Goal: Task Accomplishment & Management: Use online tool/utility

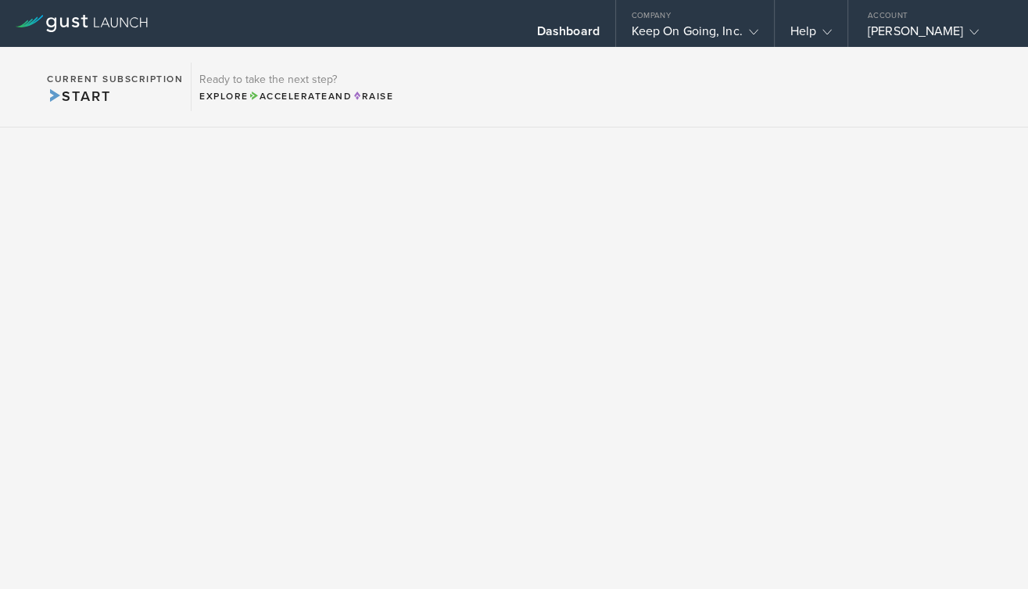
click at [120, 26] on icon at bounding box center [82, 23] width 132 height 17
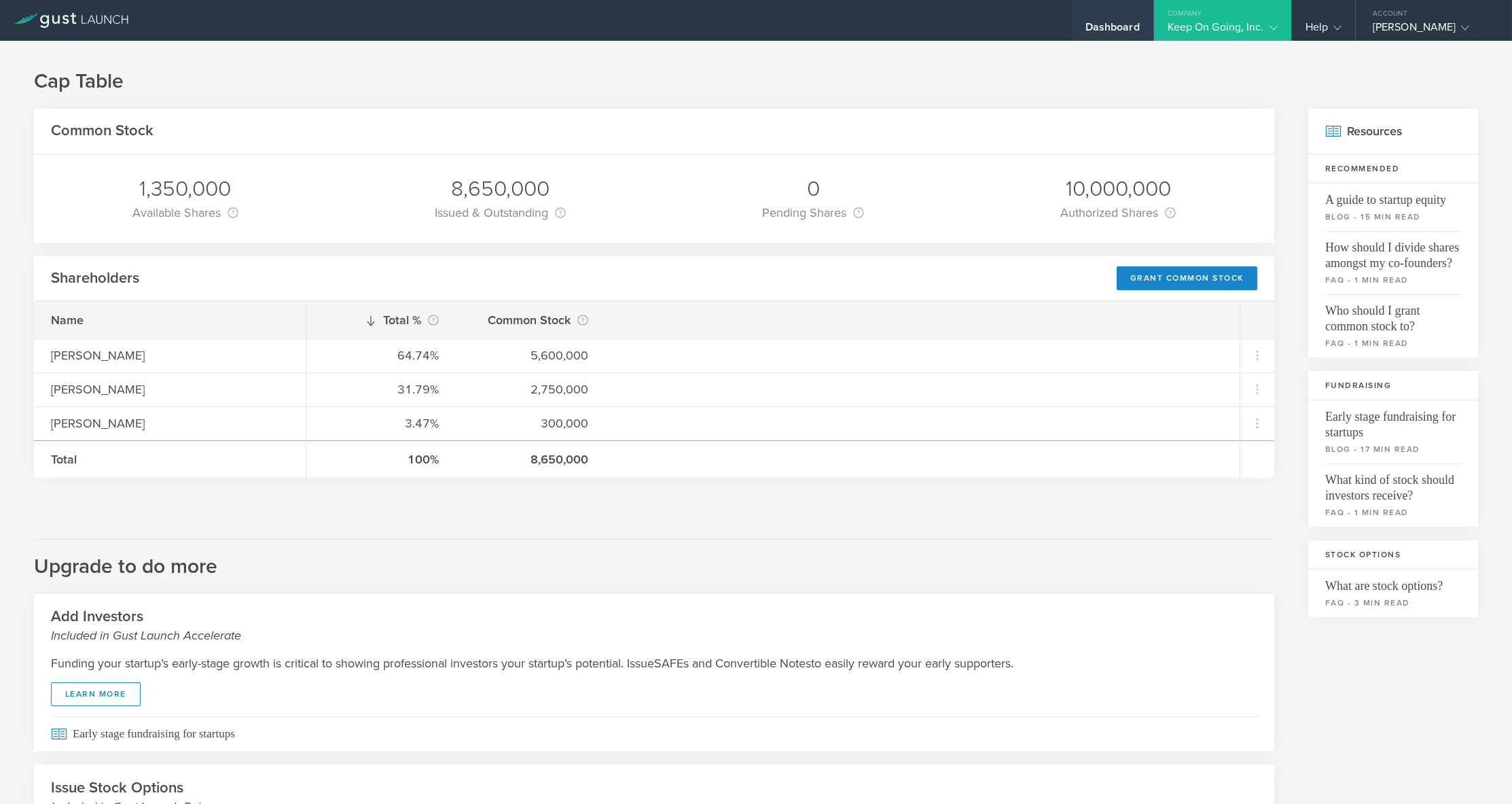
click at [1123, 29] on div "Dashboard" at bounding box center [1112, 30] width 55 height 20
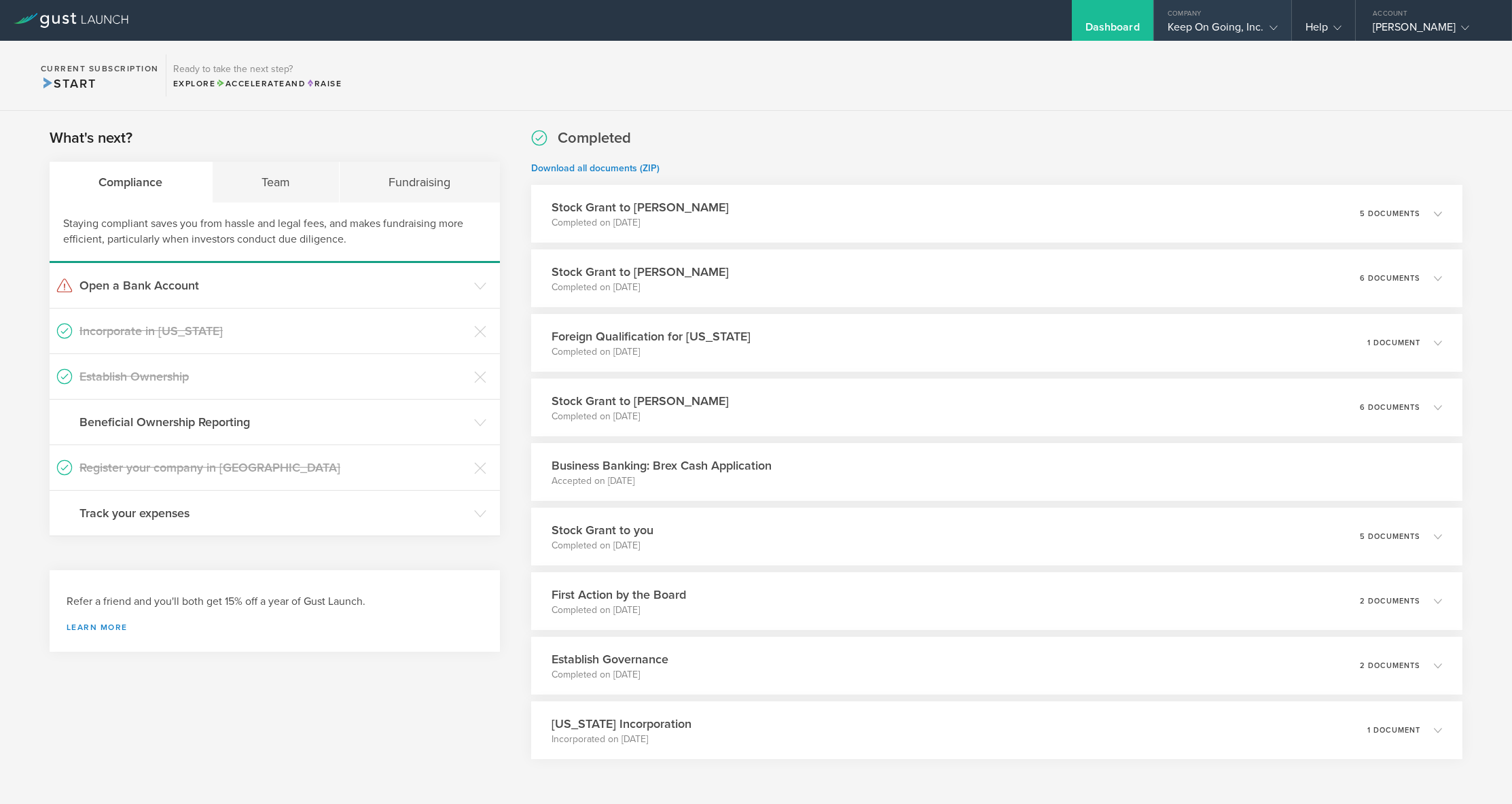
click at [1204, 27] on div "Keep On Going, Inc." at bounding box center [1223, 30] width 110 height 20
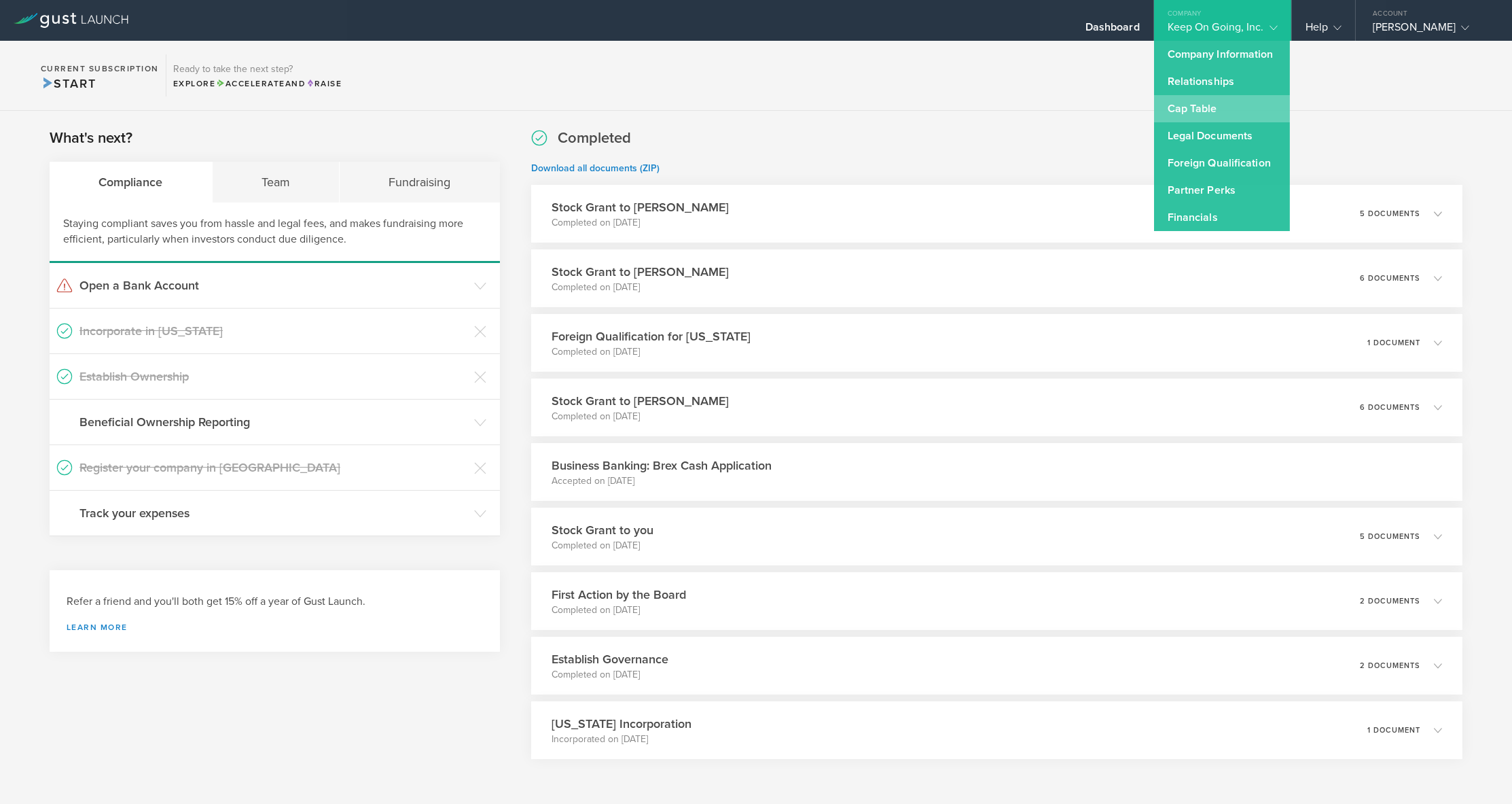
click at [1213, 109] on link "Cap Table" at bounding box center [1222, 108] width 136 height 27
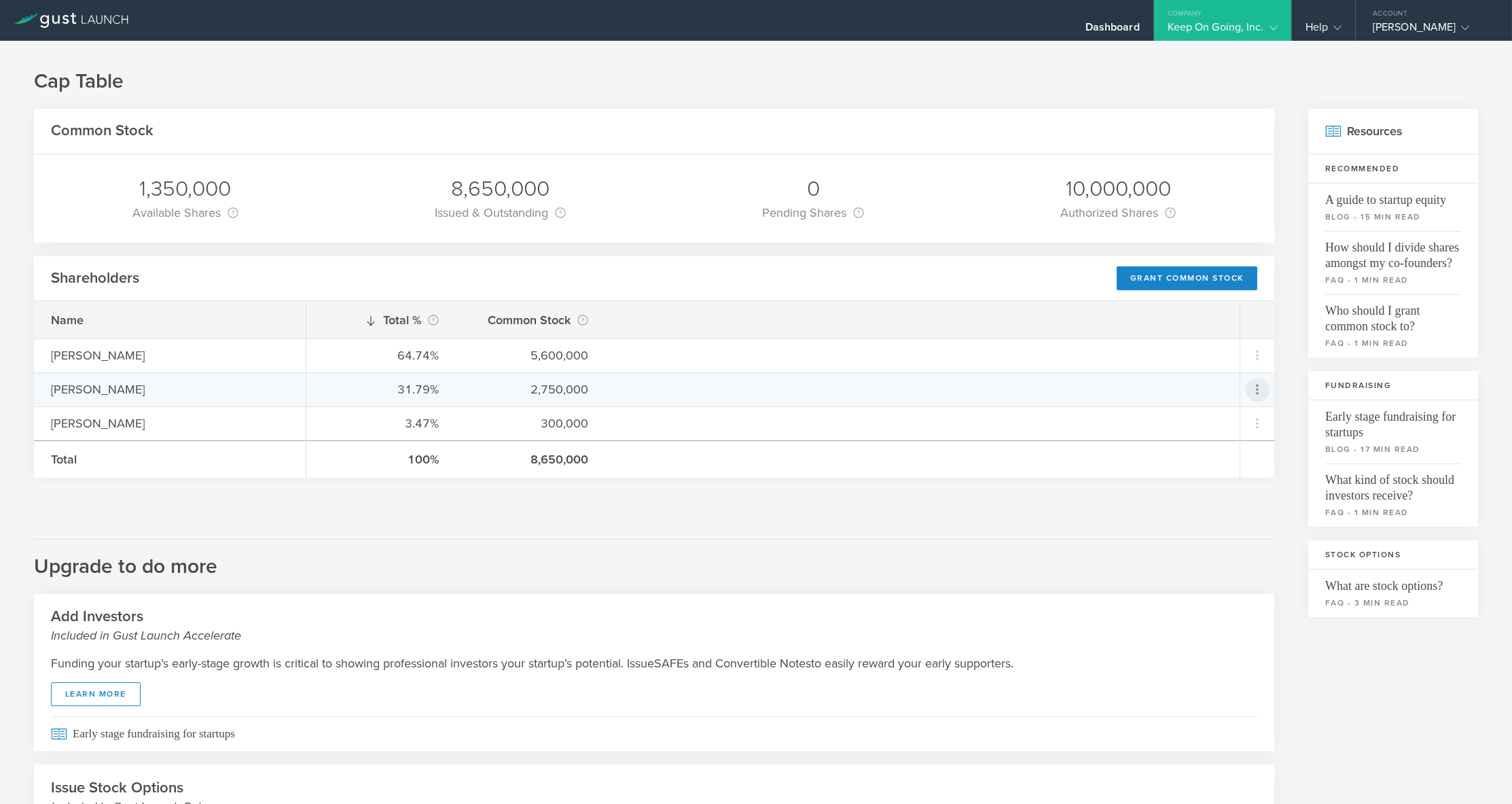
click at [1260, 388] on icon at bounding box center [1257, 389] width 17 height 17
click at [1232, 448] on div "Repurchase stock" at bounding box center [1215, 449] width 103 height 16
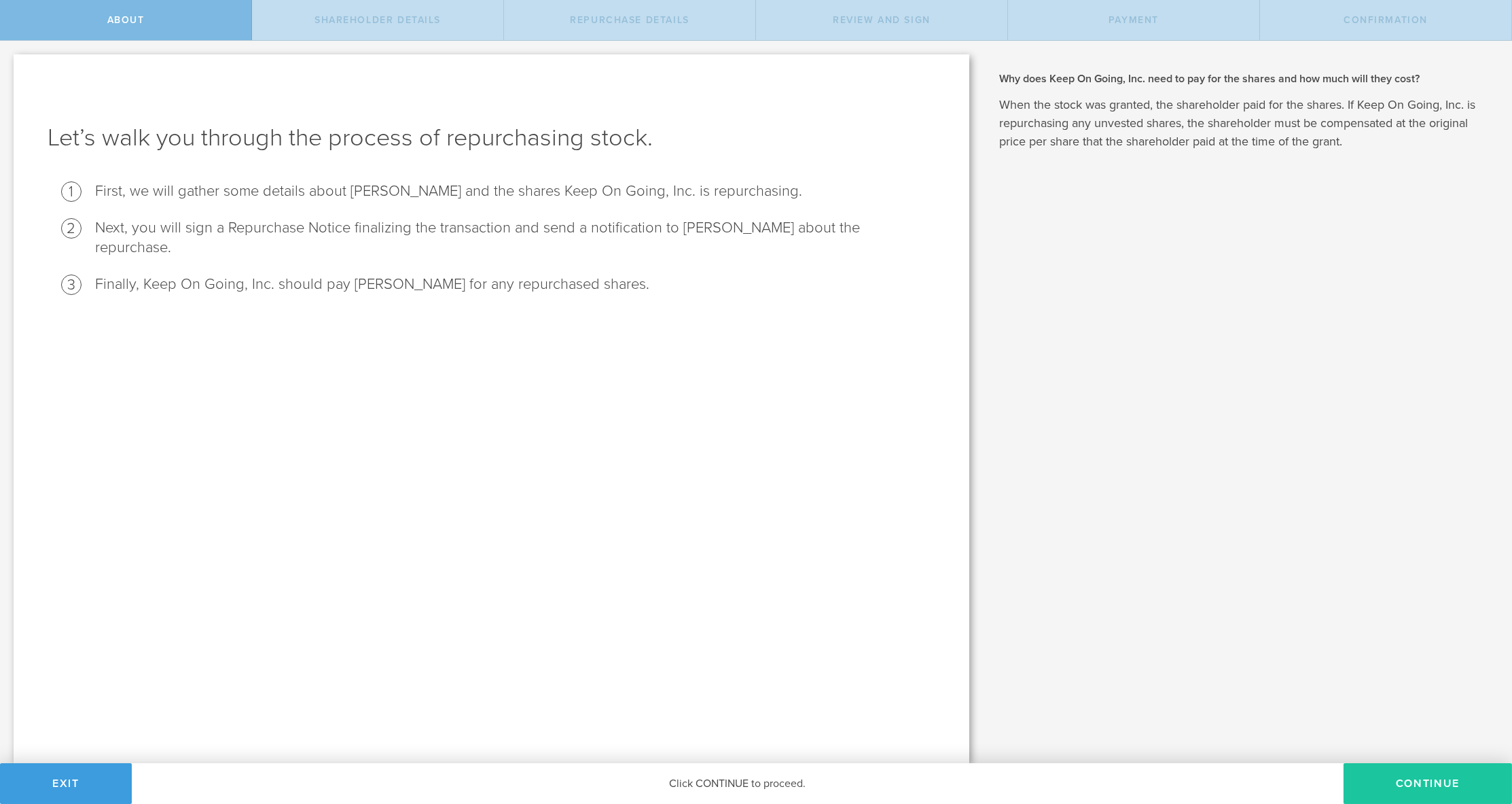
click at [1409, 771] on button "Continue" at bounding box center [1429, 783] width 169 height 41
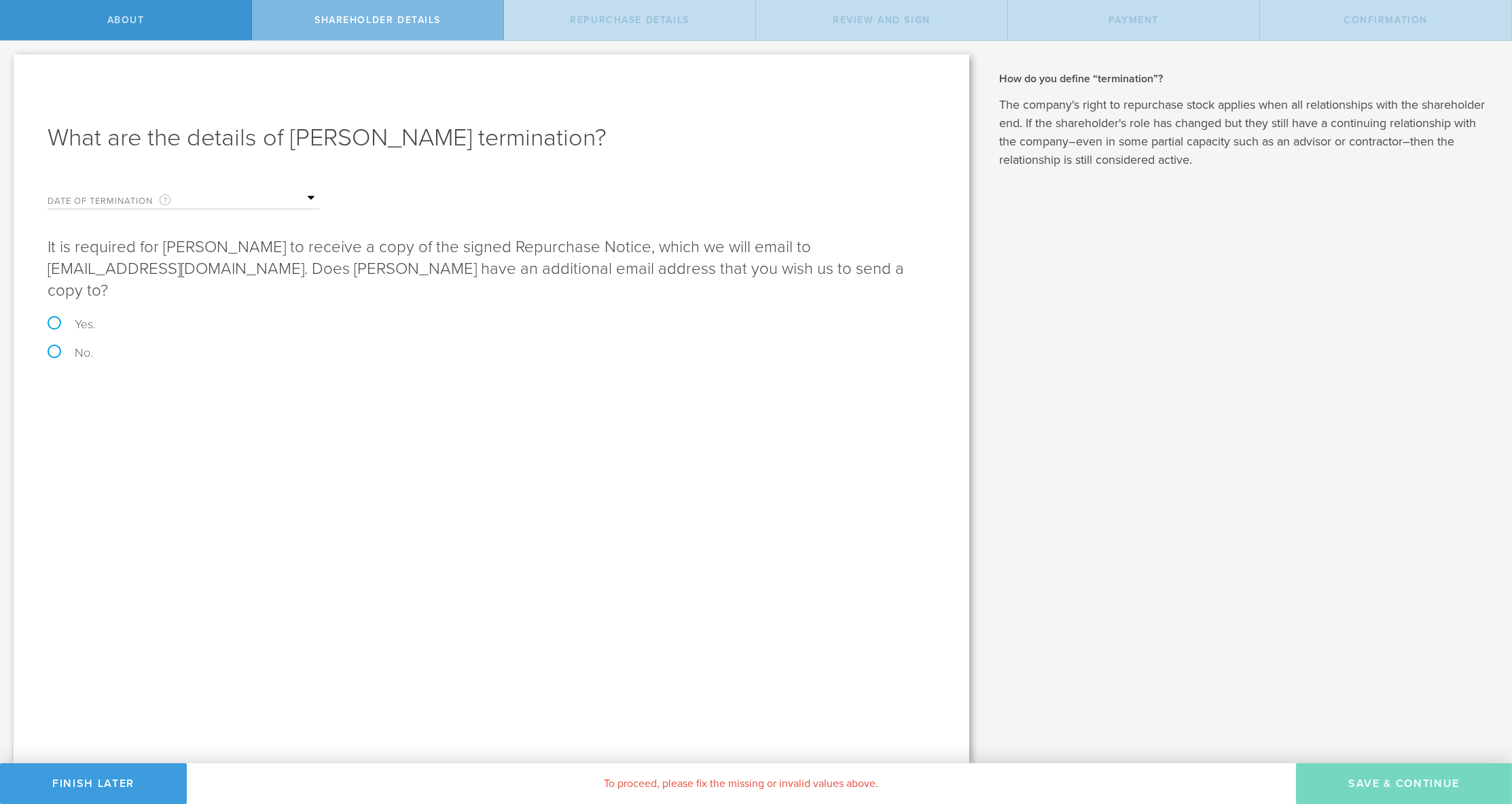
click at [275, 201] on input "text" at bounding box center [251, 198] width 136 height 20
click at [434, 450] on div "What are the details of Jérémie Lasnier’s termination? Date of Termination This…" at bounding box center [492, 409] width 956 height 709
click at [220, 209] on form "Date of Termination This is the date that Jérémie Lasnier severed ties with you…" at bounding box center [492, 270] width 888 height 177
click at [314, 196] on input "text" at bounding box center [251, 198] width 136 height 20
click at [269, 285] on span "9" at bounding box center [269, 281] width 24 height 23
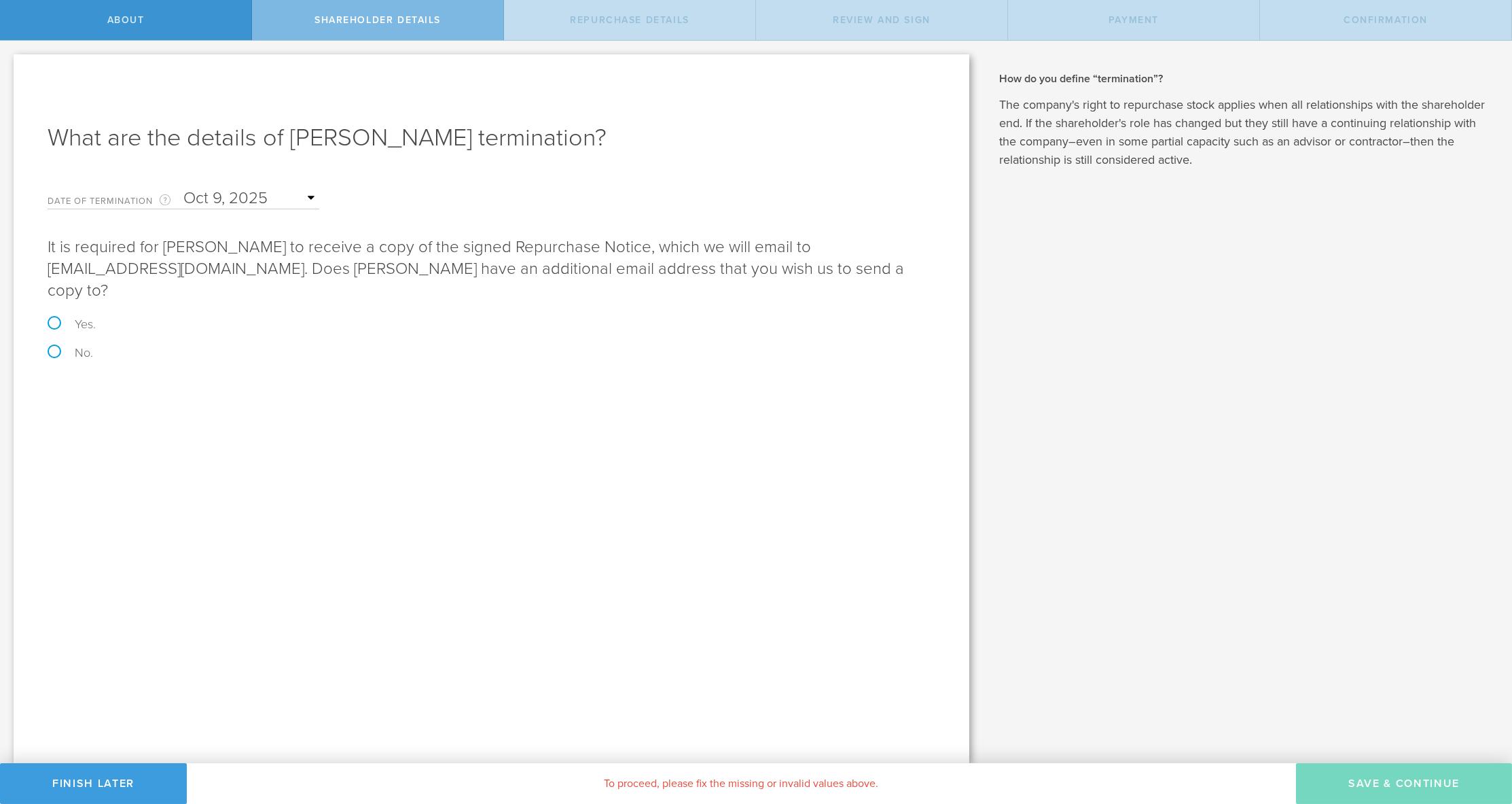
click at [56, 347] on label "No." at bounding box center [492, 353] width 888 height 12
click at [9, 70] on input "No." at bounding box center [4, 55] width 9 height 29
radio input "true"
click at [1369, 777] on button "Save & Continue" at bounding box center [1404, 783] width 216 height 41
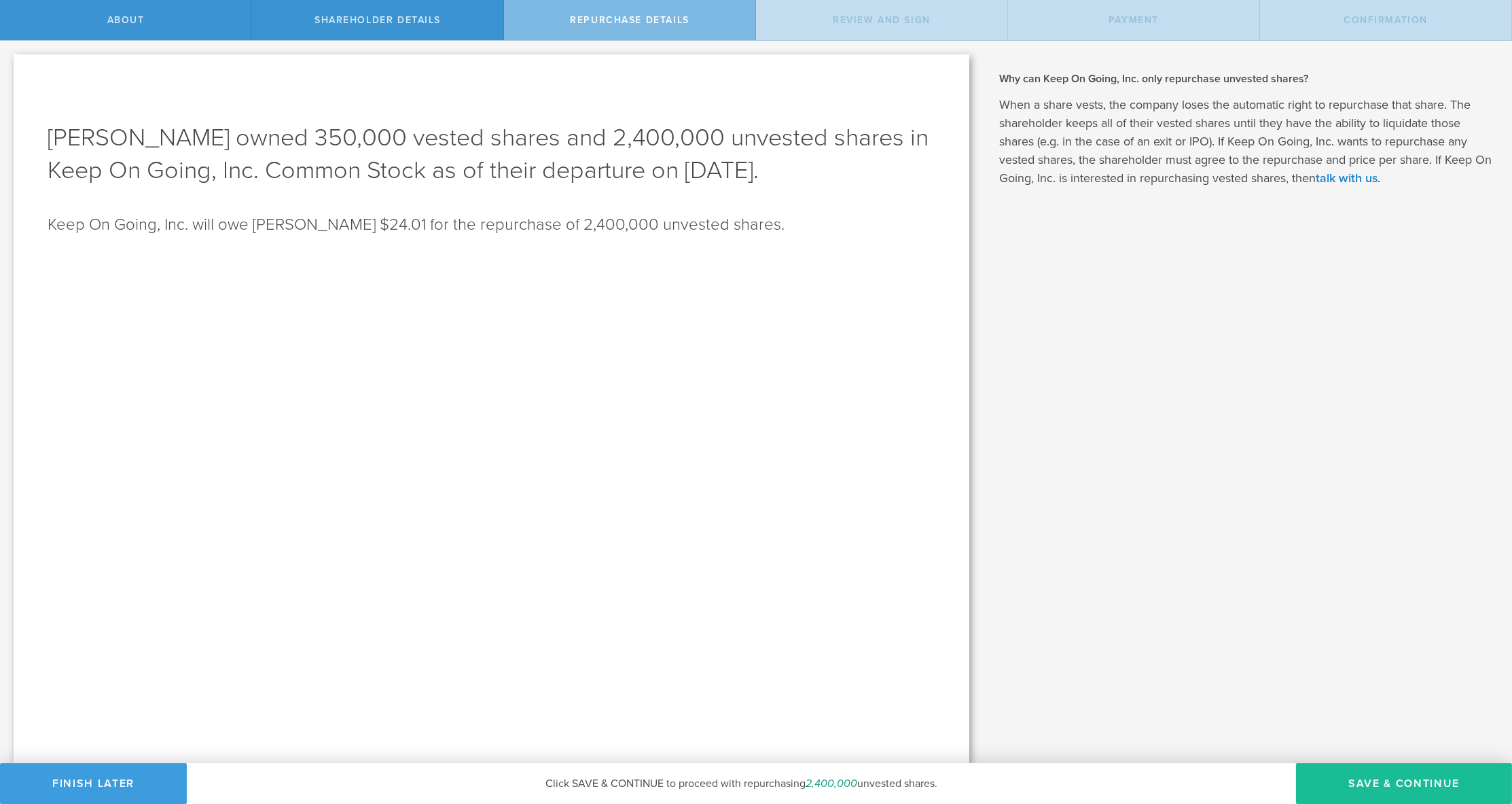
click at [771, 313] on div "Jérémie Lasnier owned 350,000 vested shares and 2,400,000 unvested shares in Ke…" at bounding box center [492, 409] width 956 height 709
click at [1369, 779] on button "Save & Continue" at bounding box center [1404, 783] width 216 height 41
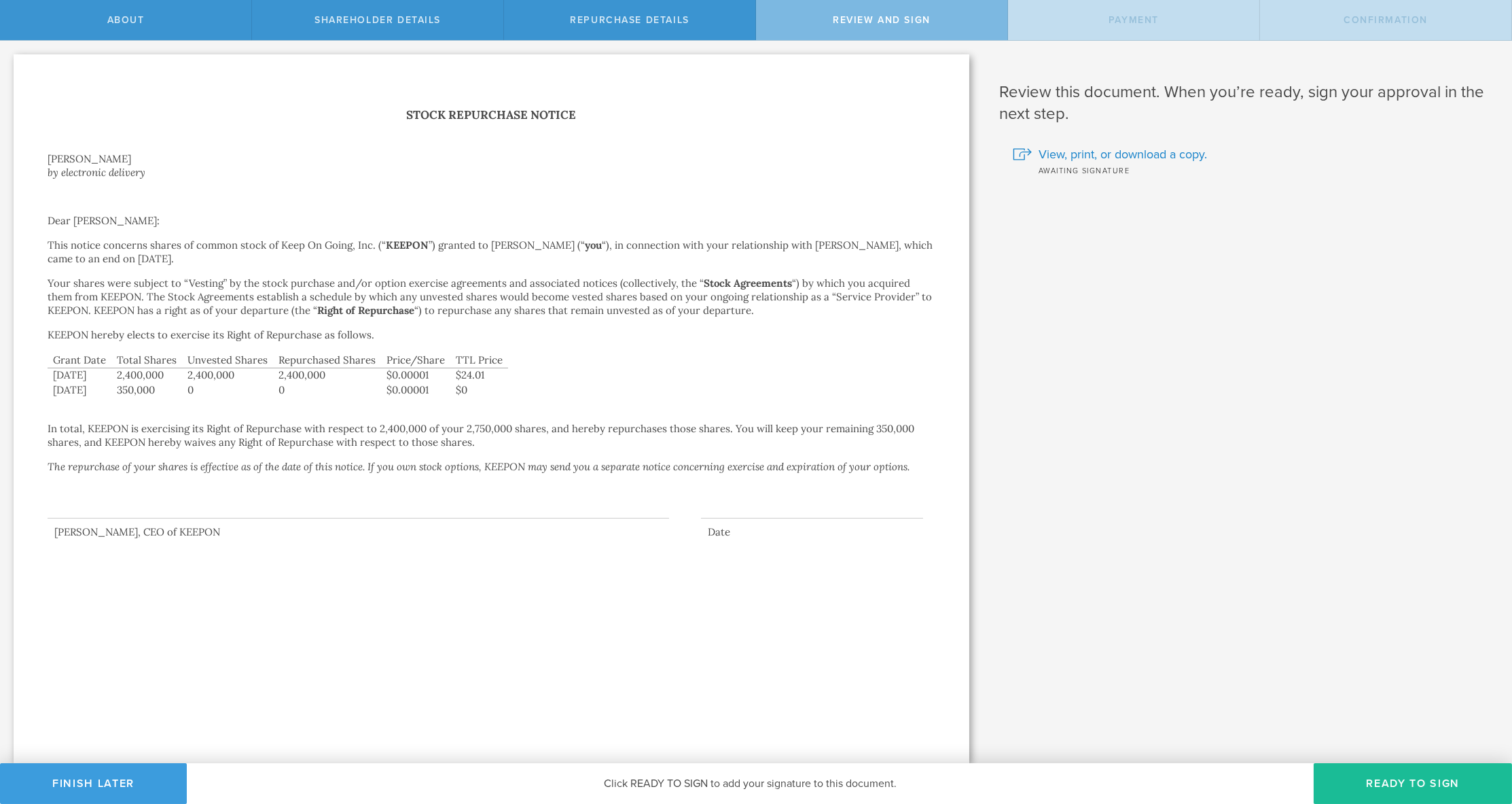
click at [362, 181] on div "Stock Repurchase Notice Jérémie Lasnier by electronic delivery Dear Jérémie Las…" at bounding box center [492, 322] width 888 height 434
click at [371, 147] on div "Stock Repurchase Notice Jérémie Lasnier by electronic delivery Dear Jérémie Las…" at bounding box center [492, 322] width 888 height 434
click at [46, 175] on div "Stock Repurchase Notice Jérémie Lasnier by electronic delivery Dear Jérémie Las…" at bounding box center [492, 409] width 956 height 709
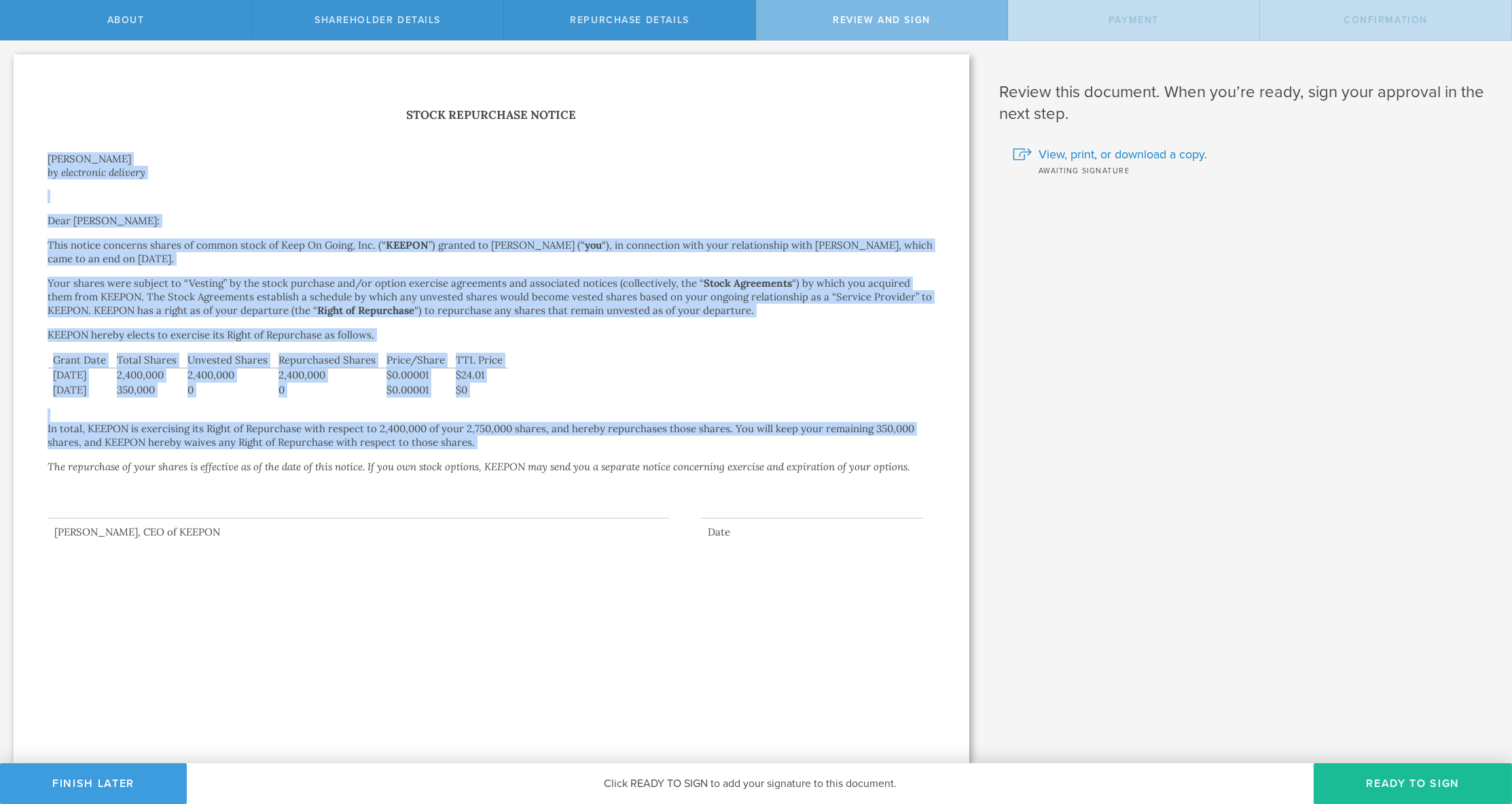
drag, startPoint x: 76, startPoint y: 129, endPoint x: 380, endPoint y: 444, distance: 437.8
click at [380, 444] on div "Stock Repurchase Notice Jérémie Lasnier by electronic delivery Dear Jérémie Las…" at bounding box center [492, 322] width 888 height 434
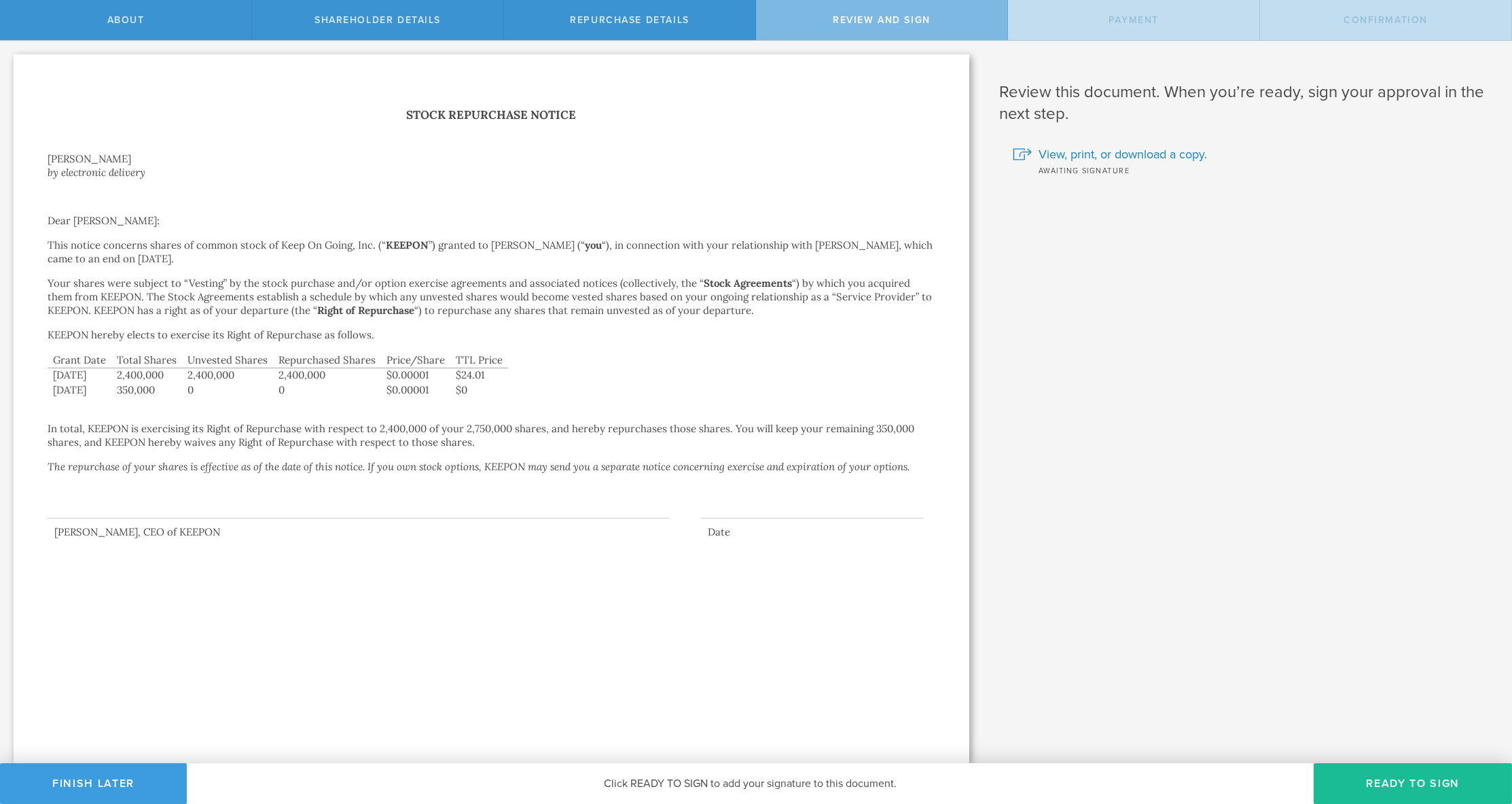
click at [360, 575] on div "Stock Repurchase Notice Jérémie Lasnier by electronic delivery Dear Jérémie Las…" at bounding box center [492, 409] width 956 height 709
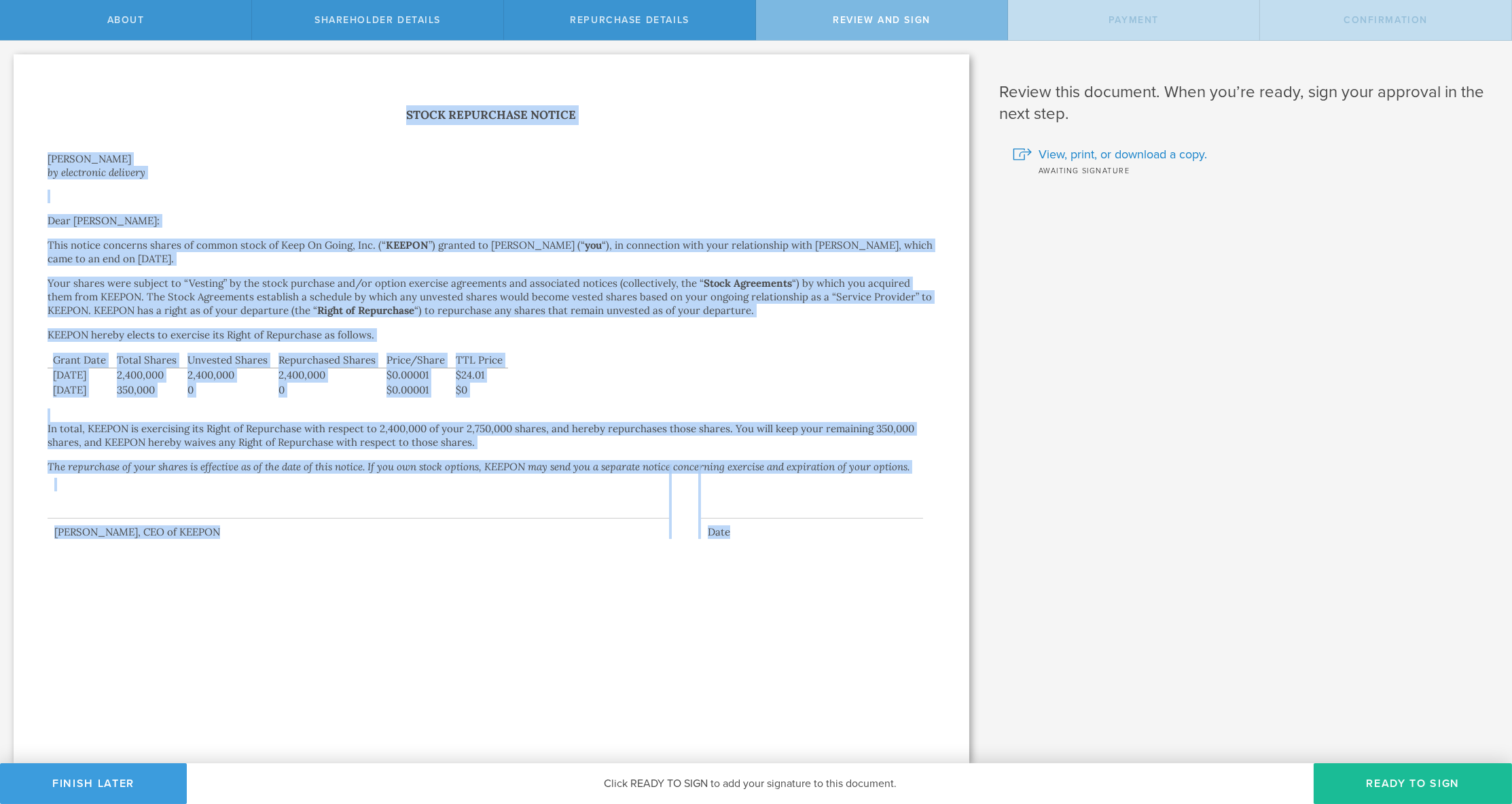
drag, startPoint x: 370, startPoint y: 588, endPoint x: 163, endPoint y: 62, distance: 565.3
click at [163, 62] on div "Stock Repurchase Notice Jérémie Lasnier by electronic delivery Dear Jérémie Las…" at bounding box center [492, 409] width 956 height 709
copy div "Stock Repurchase Notice Jérémie Lasnier by electronic delivery Dear Jérémie Las…"
